Goal: Task Accomplishment & Management: Use online tool/utility

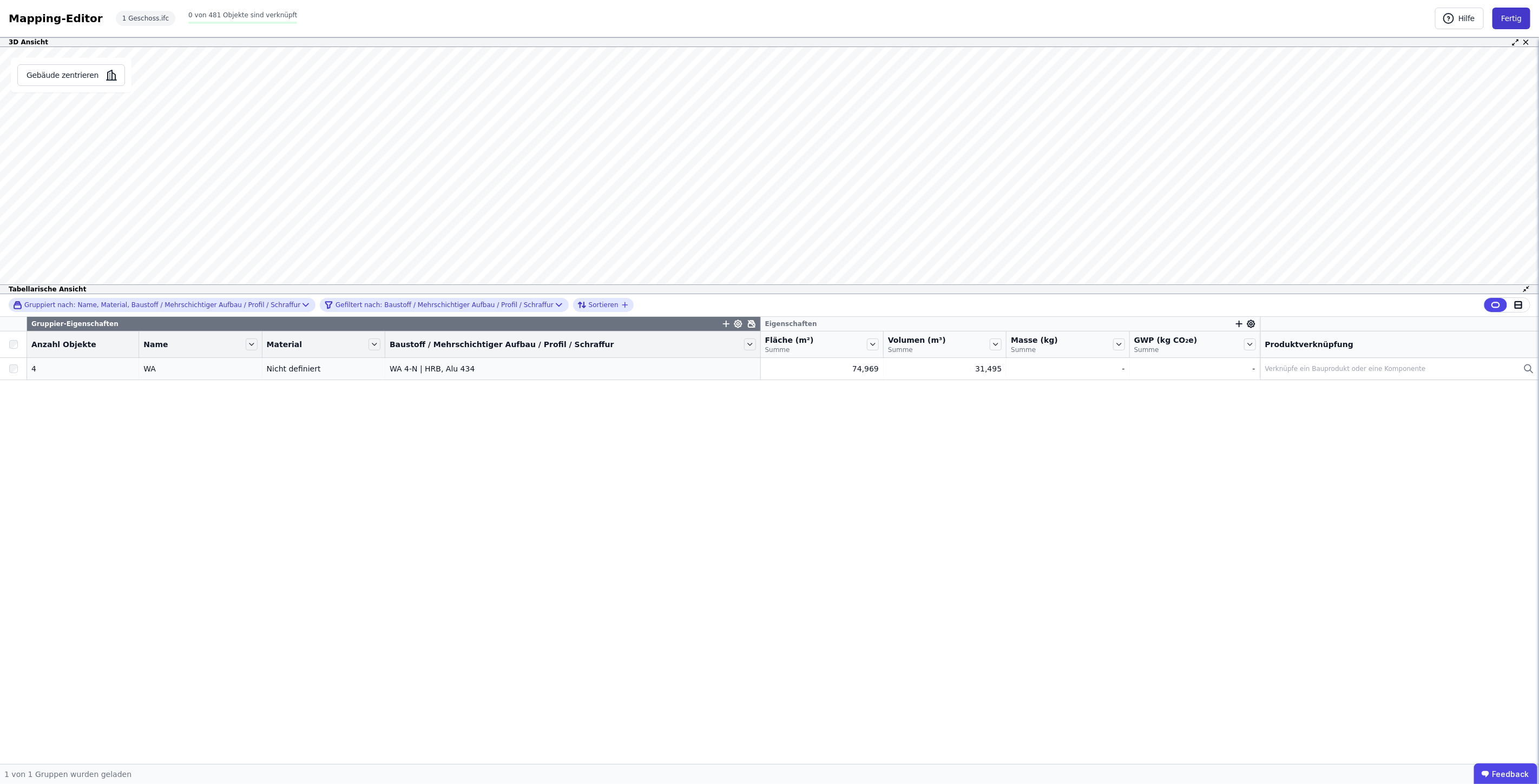
click at [1525, 13] on button "Fertig" at bounding box center [1511, 19] width 38 height 22
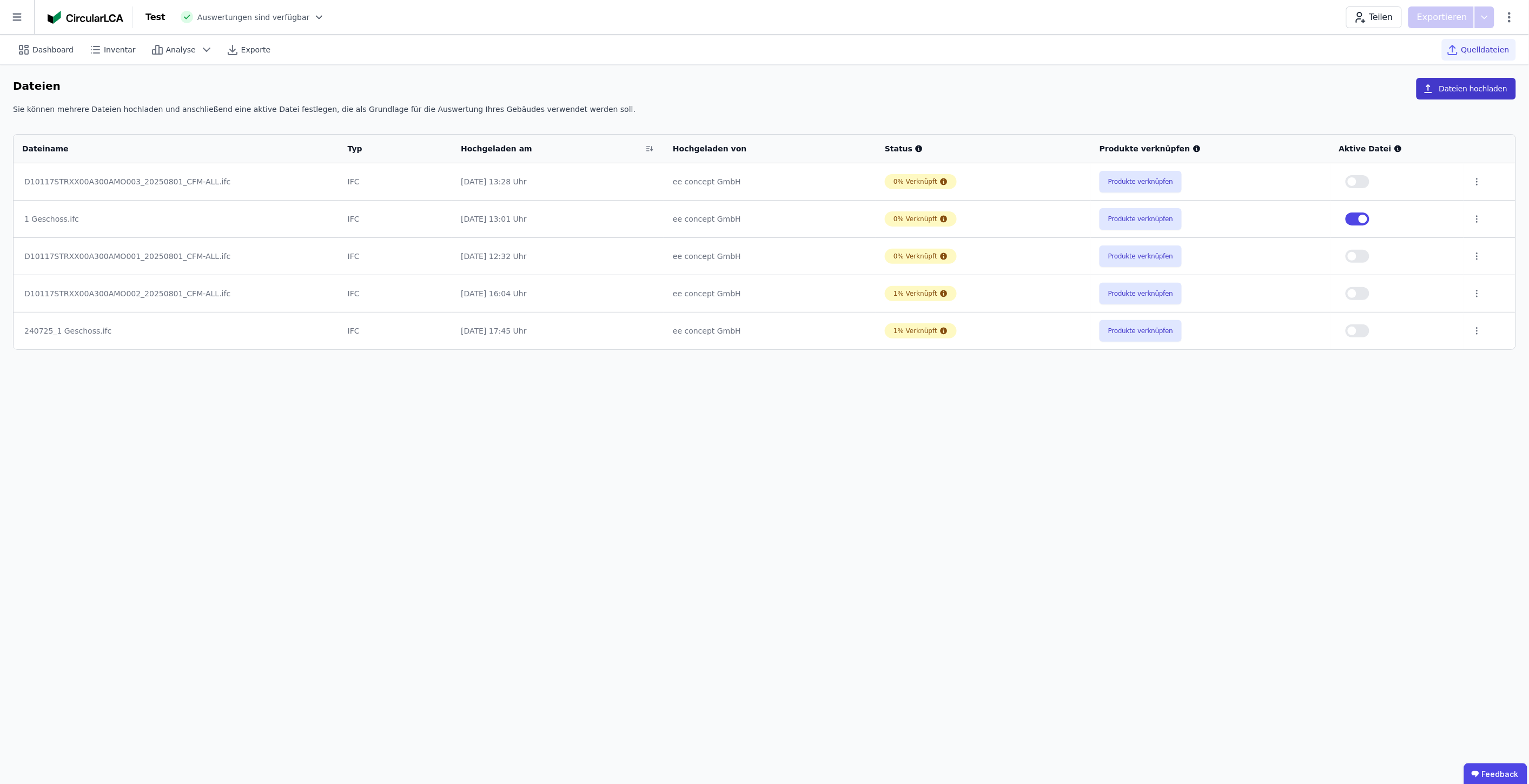
click at [1499, 87] on button "Dateien hochladen" at bounding box center [1466, 89] width 99 height 22
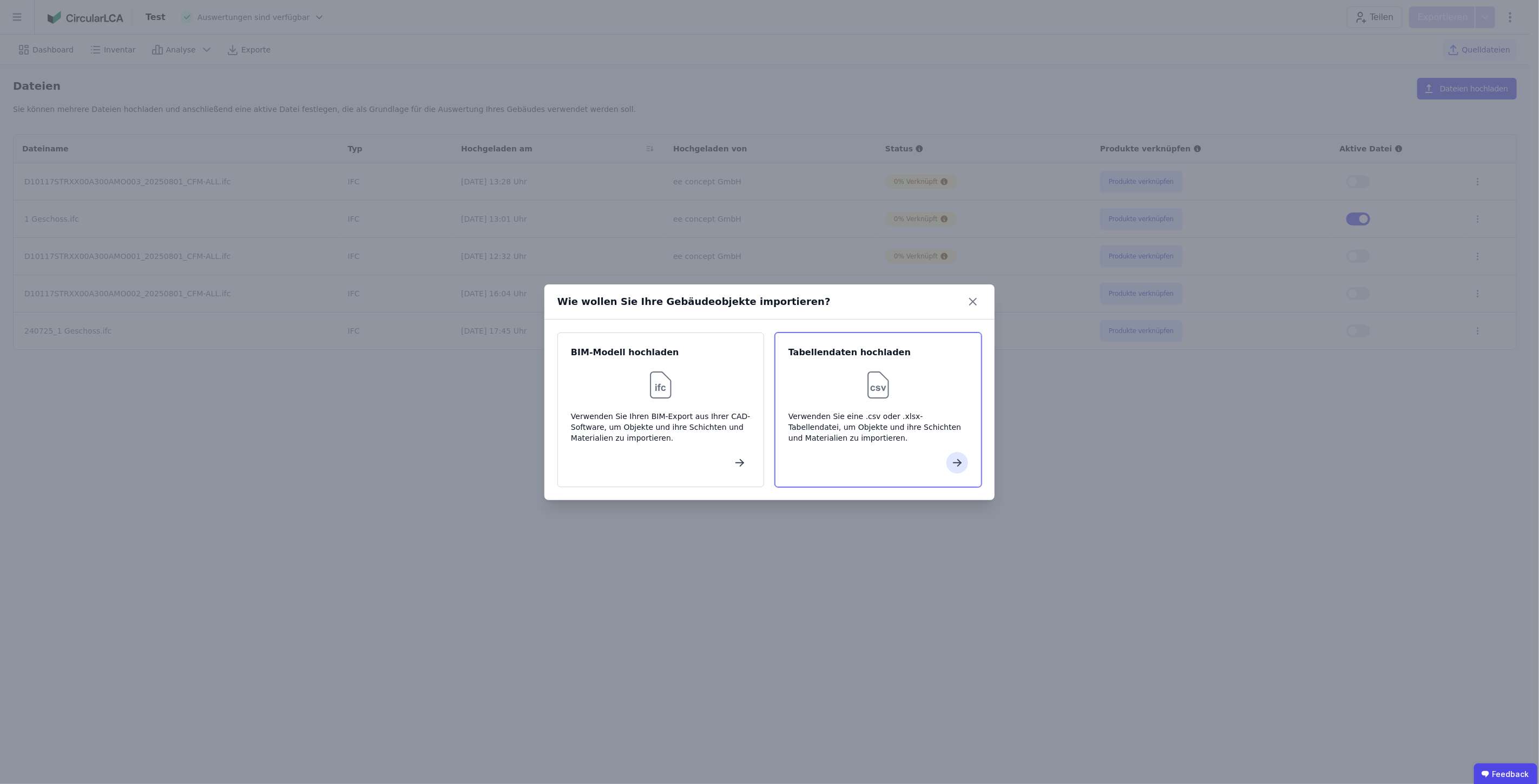
click at [880, 389] on img at bounding box center [878, 385] width 34 height 34
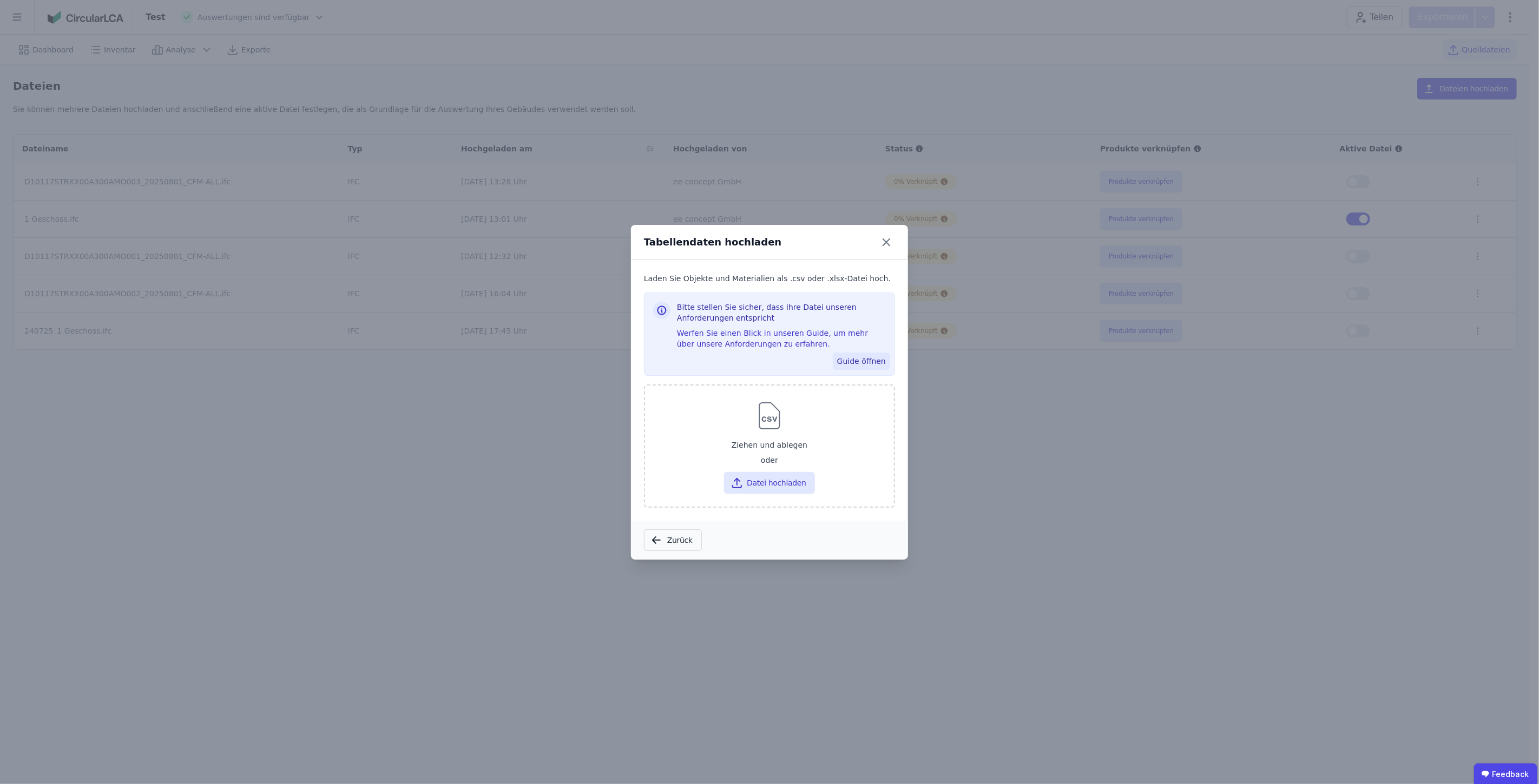
click at [852, 357] on button "Guide öffnen" at bounding box center [861, 361] width 57 height 17
click at [882, 246] on icon at bounding box center [886, 242] width 17 height 17
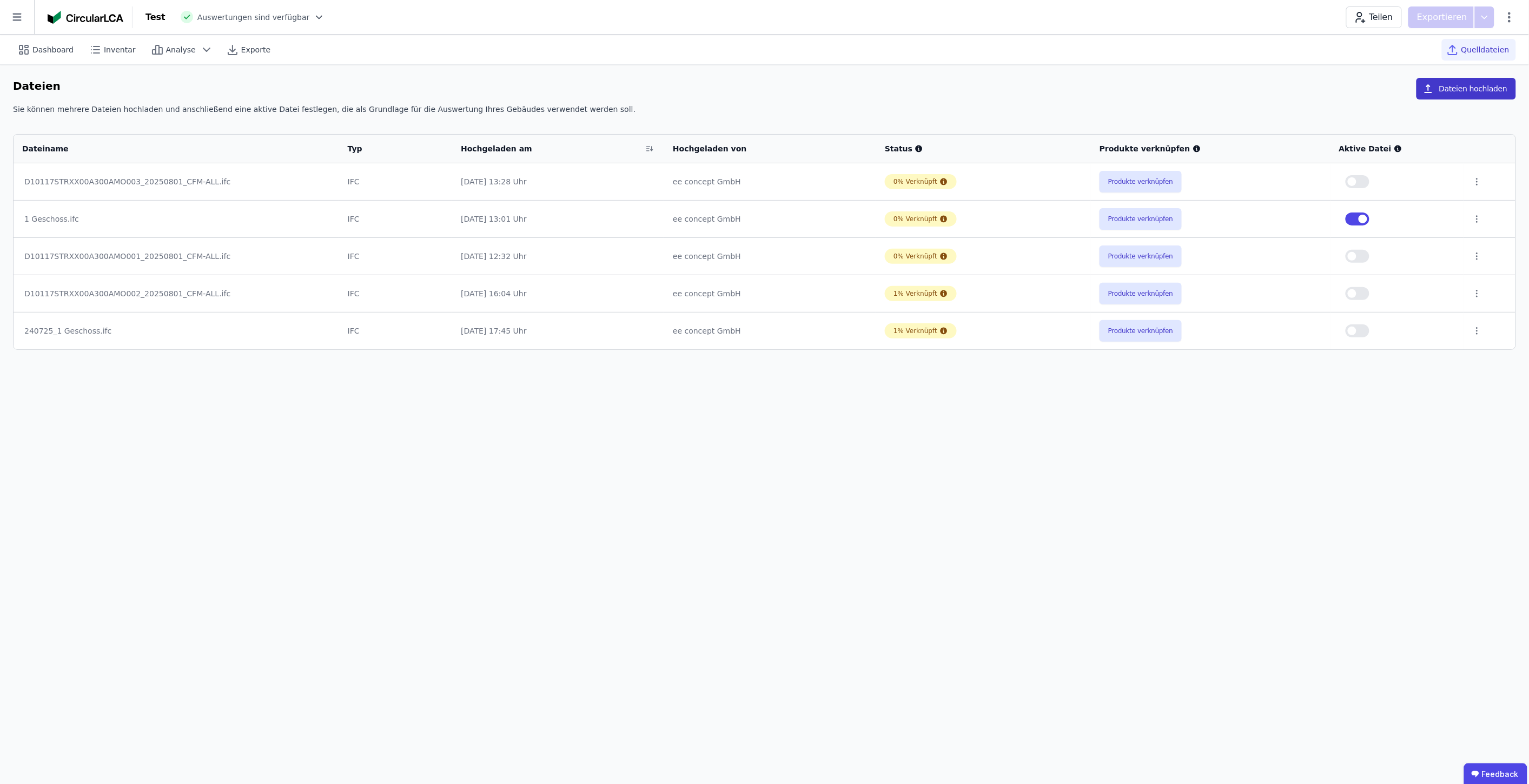
click at [1484, 88] on button "Dateien hochladen" at bounding box center [1466, 89] width 99 height 22
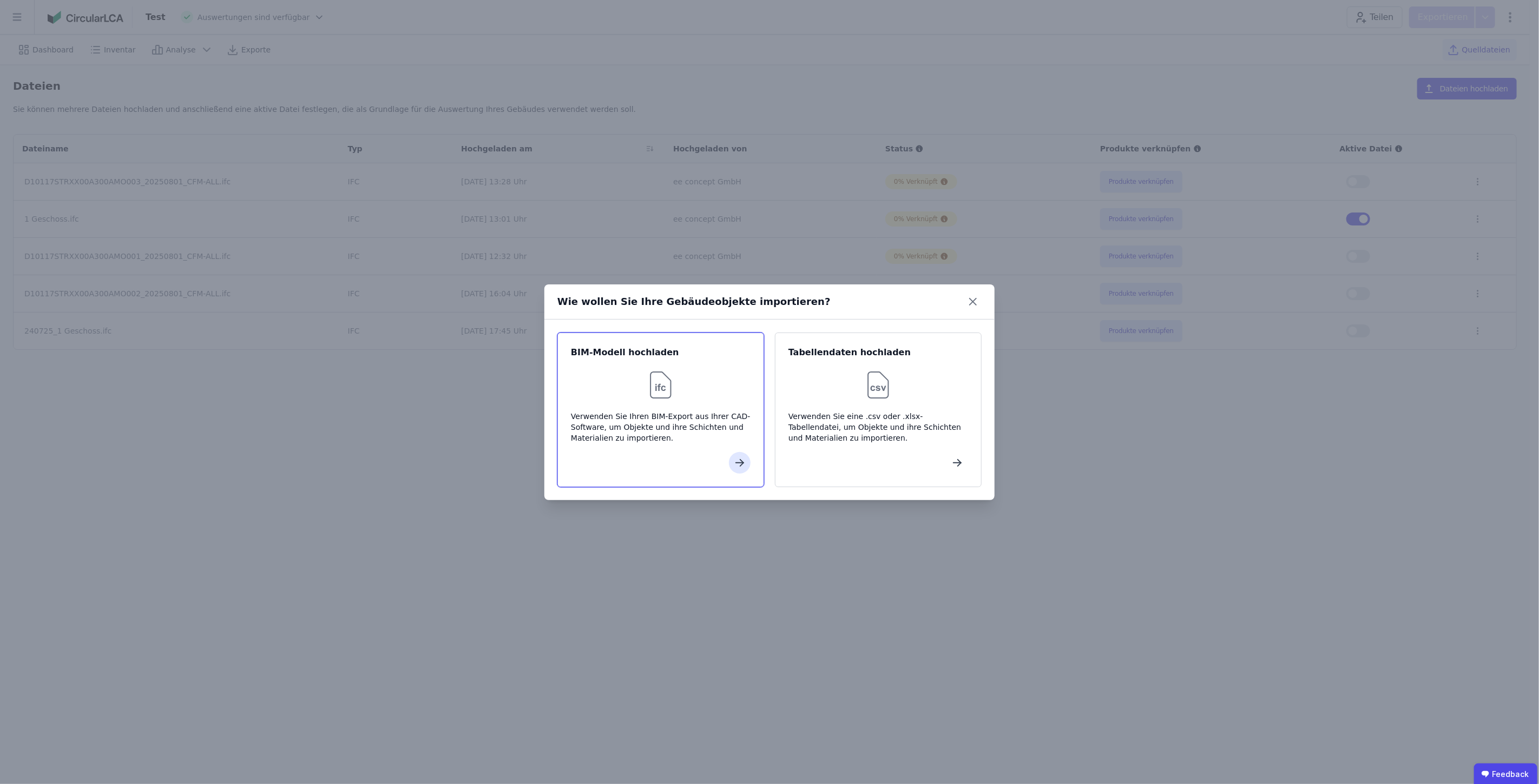
click at [637, 396] on div at bounding box center [661, 385] width 180 height 34
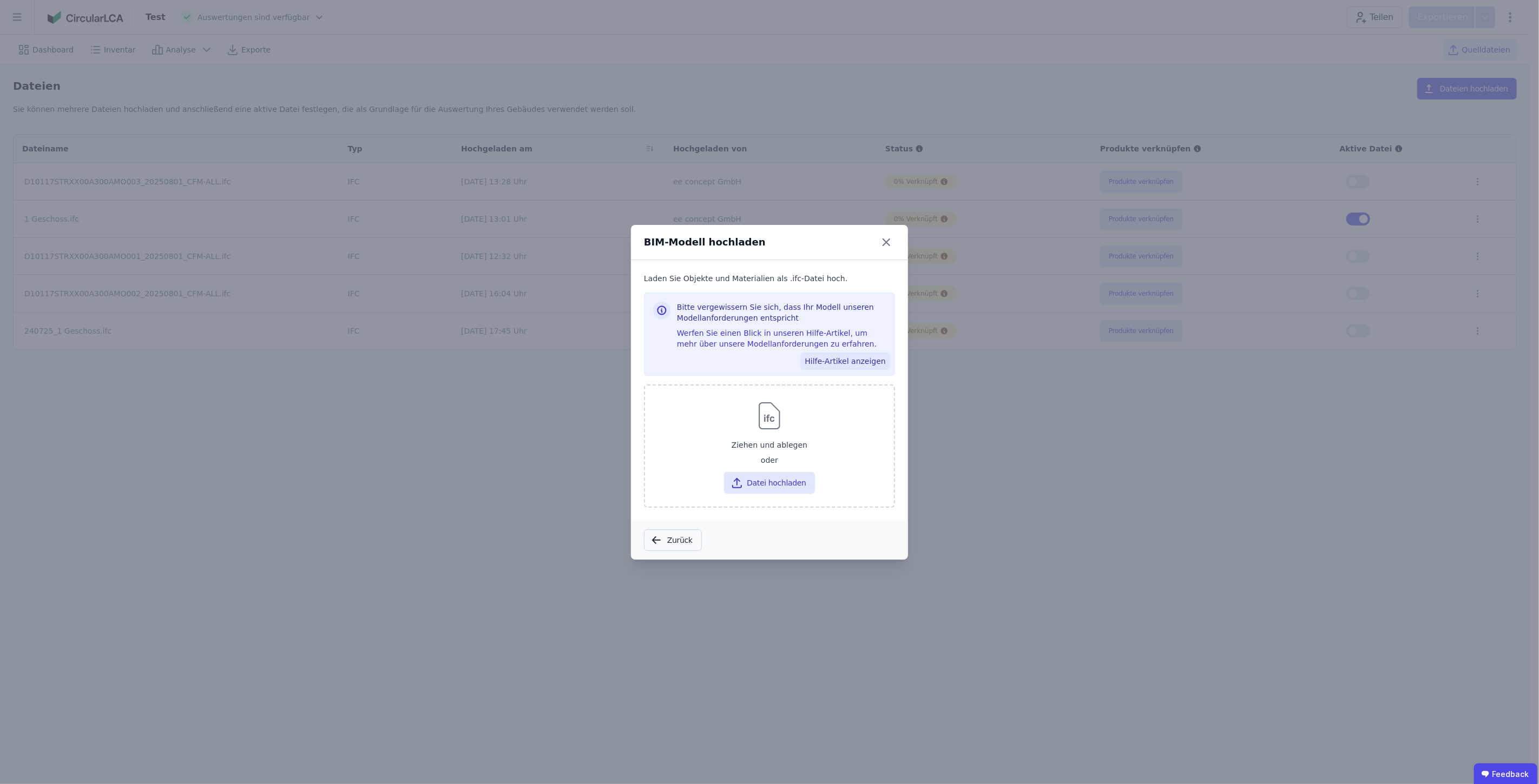
click at [837, 357] on button "Hilfe-Artikel anzeigen" at bounding box center [845, 361] width 90 height 17
